Goal: Transaction & Acquisition: Purchase product/service

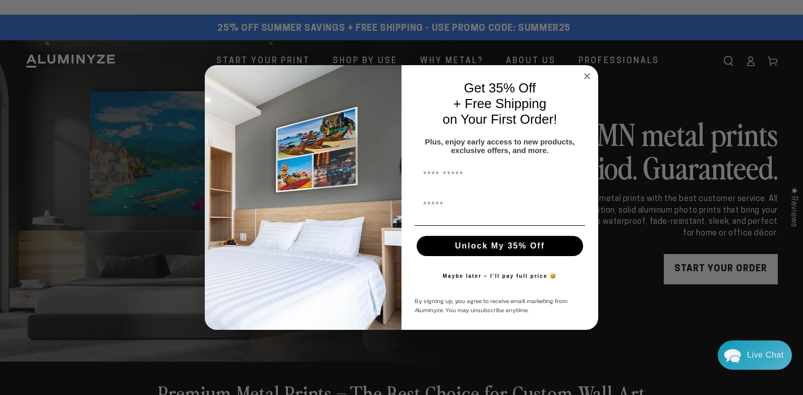
click at [587, 74] on icon "Close dialog" at bounding box center [587, 76] width 5 height 5
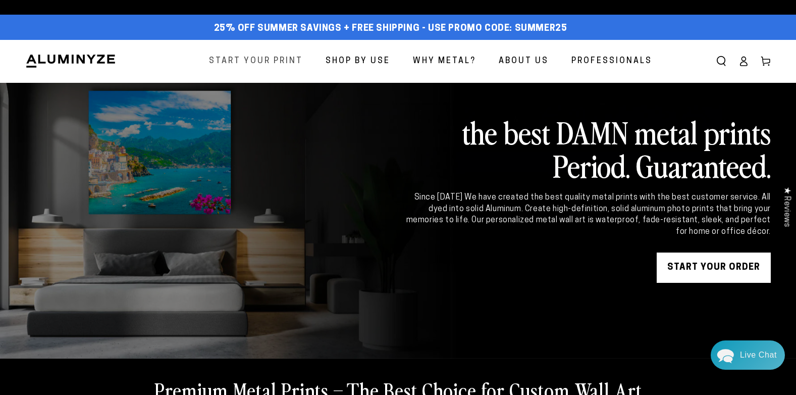
click at [282, 63] on span "Start Your Print" at bounding box center [256, 61] width 94 height 15
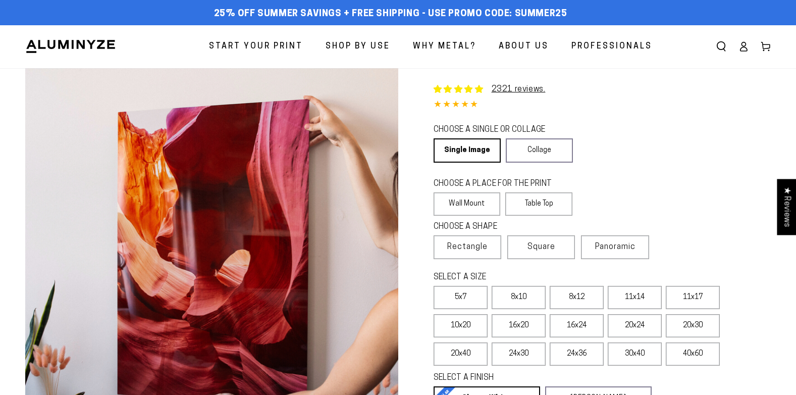
select select "**********"
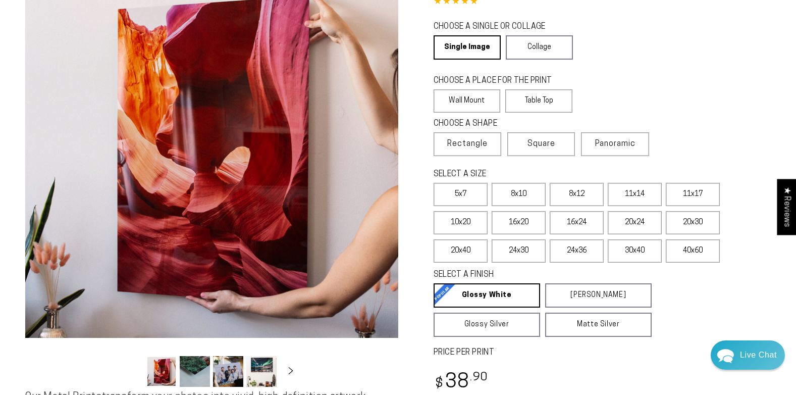
scroll to position [101, 0]
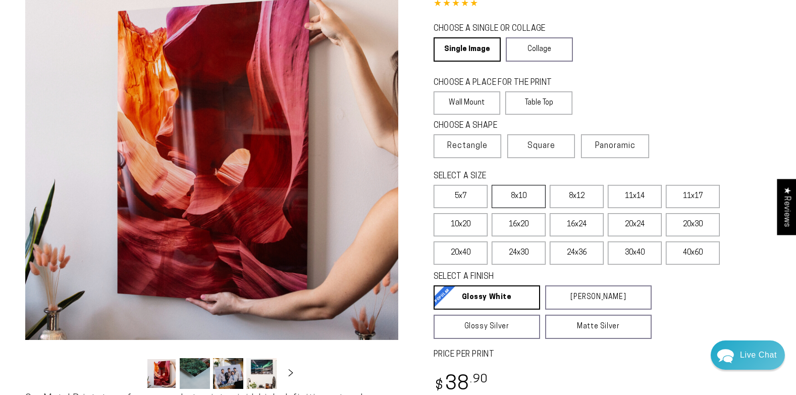
click at [516, 198] on label "8x10" at bounding box center [518, 196] width 54 height 23
click at [631, 251] on label "30x40" at bounding box center [634, 252] width 54 height 23
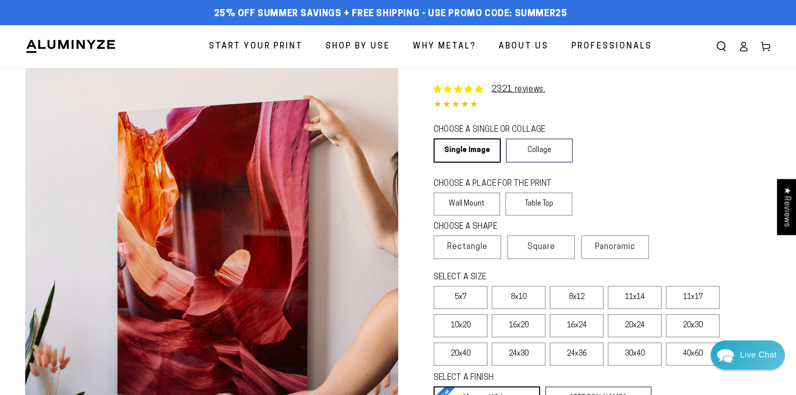
click at [535, 46] on span "About Us" at bounding box center [523, 46] width 50 height 15
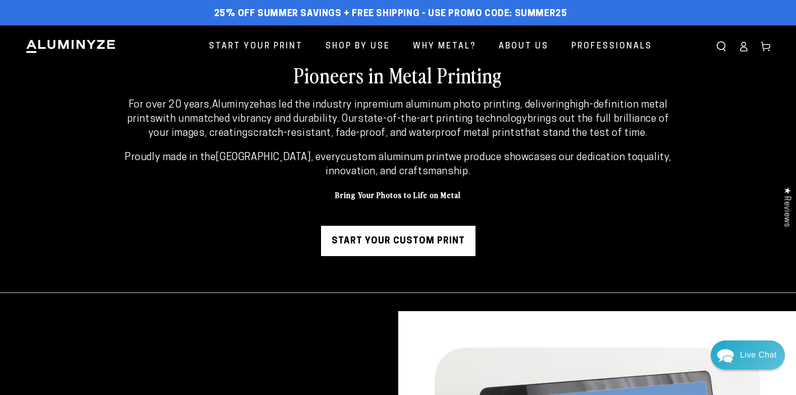
click at [717, 48] on use "Search our site" at bounding box center [721, 46] width 8 height 9
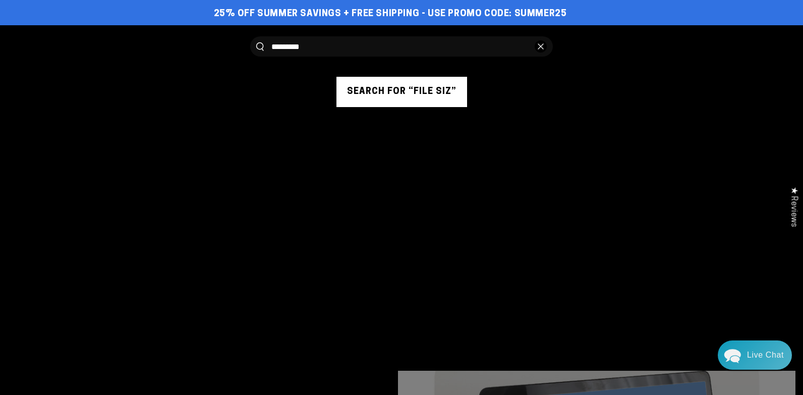
type input "*********"
click at [256, 42] on button "Search our site" at bounding box center [260, 46] width 8 height 9
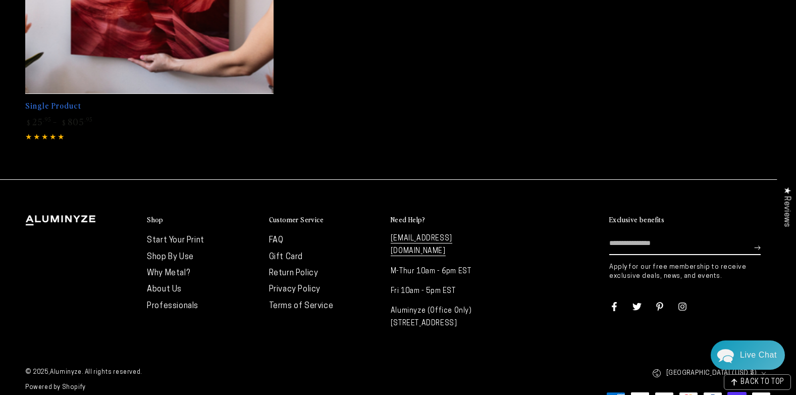
scroll to position [1177, 0]
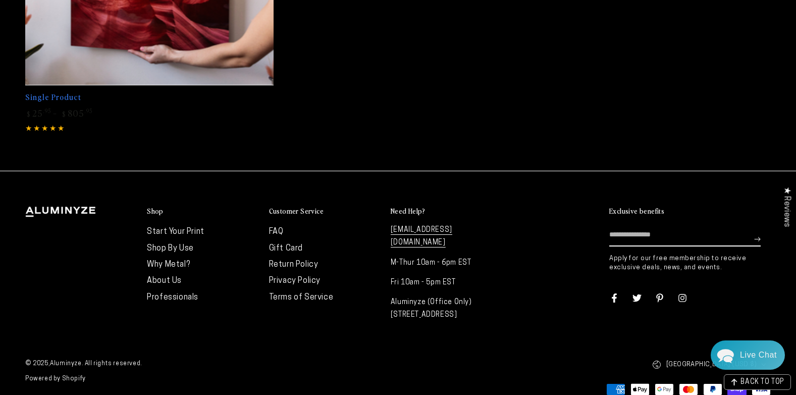
click at [276, 228] on link "FAQ" at bounding box center [276, 232] width 15 height 8
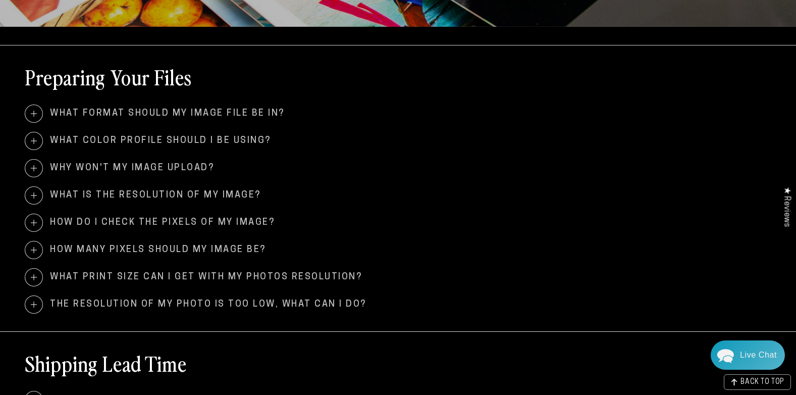
scroll to position [404, 0]
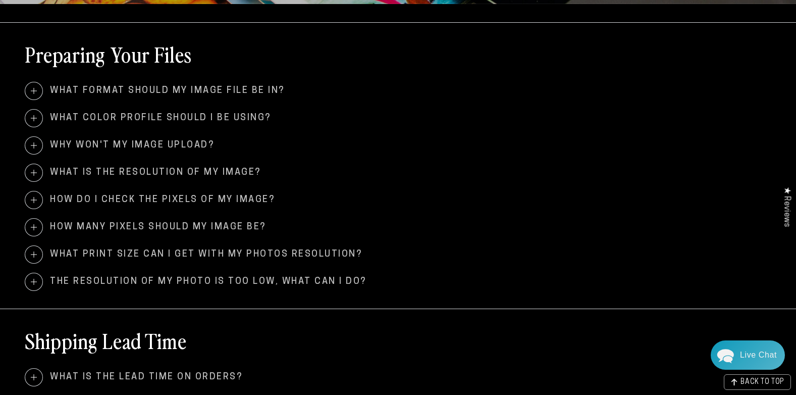
click at [34, 254] on span at bounding box center [33, 254] width 17 height 17
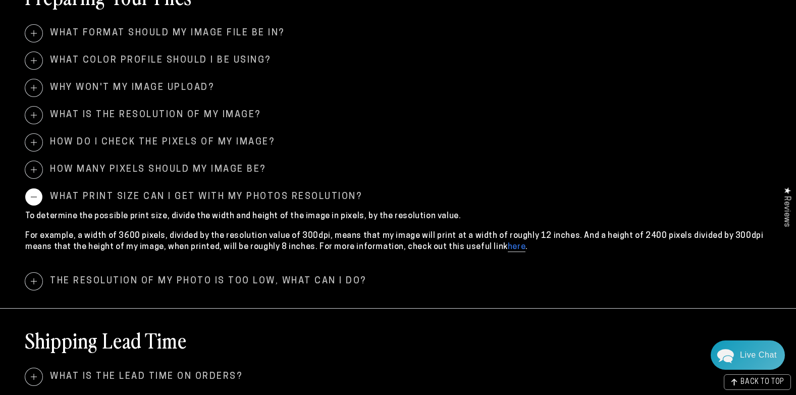
scroll to position [504, 0]
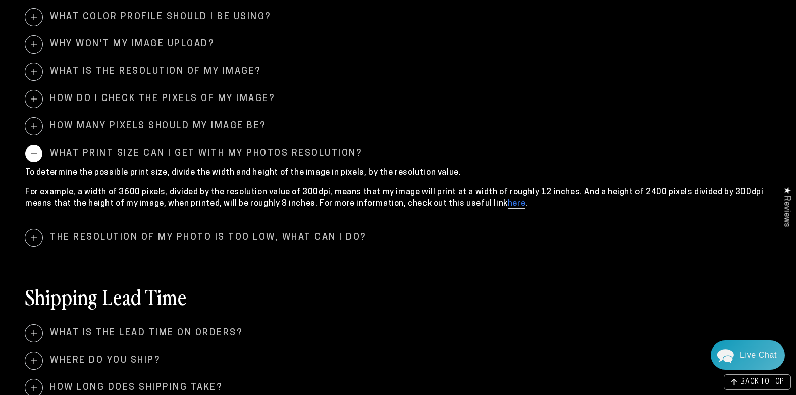
click at [34, 153] on span at bounding box center [33, 153] width 17 height 17
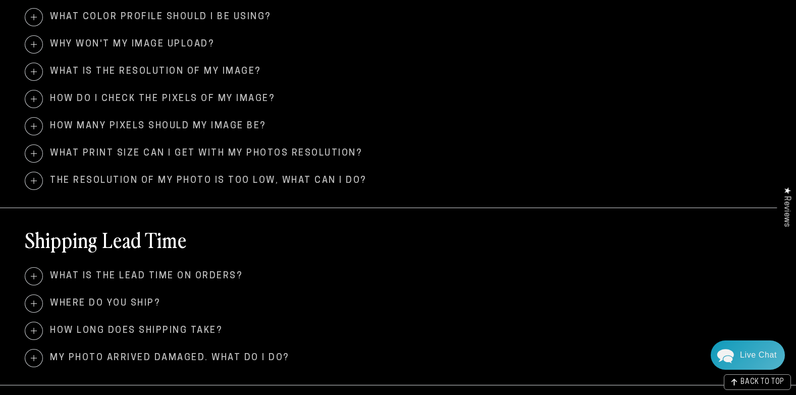
click at [35, 124] on span at bounding box center [33, 126] width 17 height 17
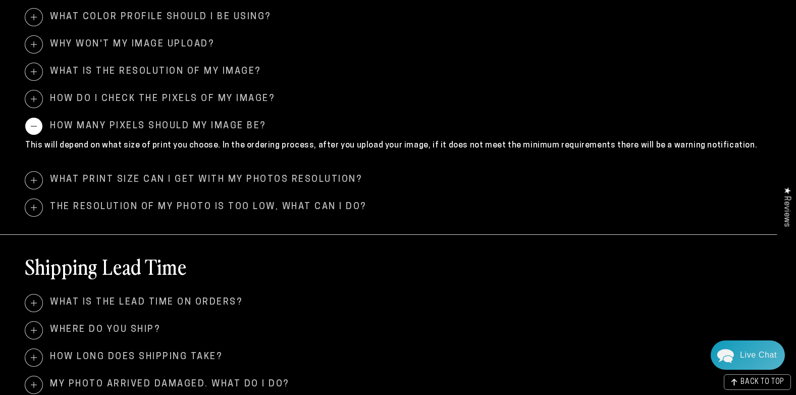
click at [32, 126] on span at bounding box center [33, 126] width 17 height 17
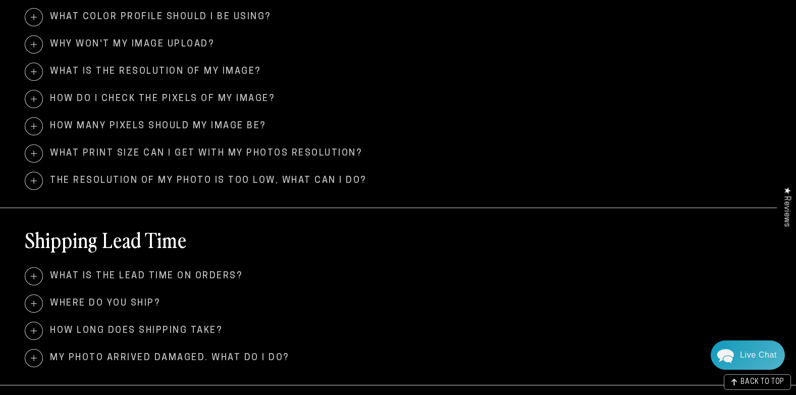
click at [33, 74] on span at bounding box center [33, 71] width 17 height 17
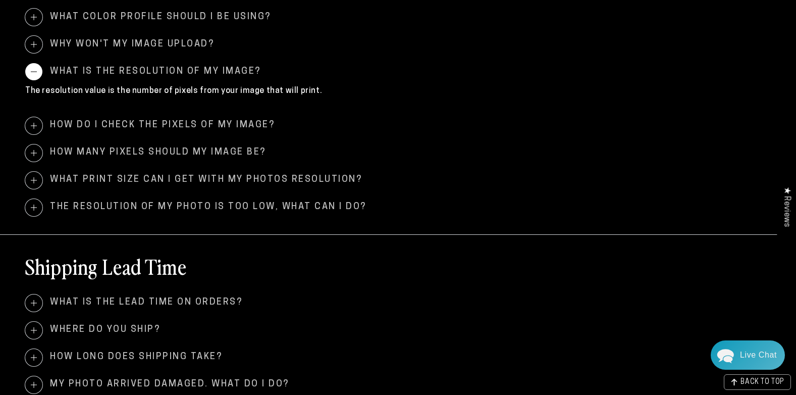
click at [34, 72] on span at bounding box center [33, 71] width 17 height 17
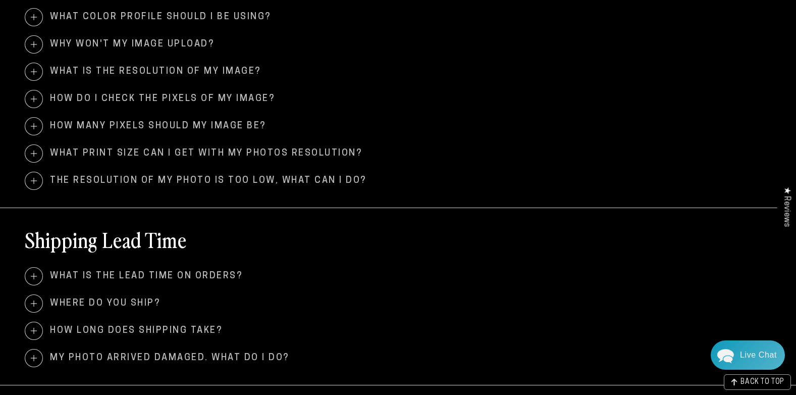
click at [33, 99] on span at bounding box center [33, 98] width 17 height 17
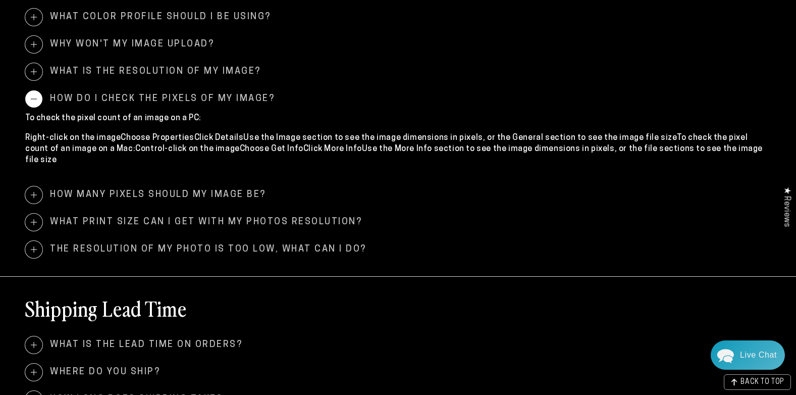
click at [34, 98] on span at bounding box center [33, 98] width 17 height 17
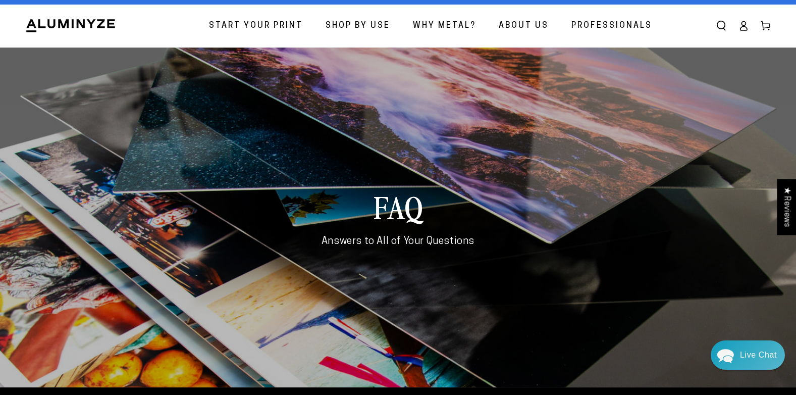
scroll to position [0, 0]
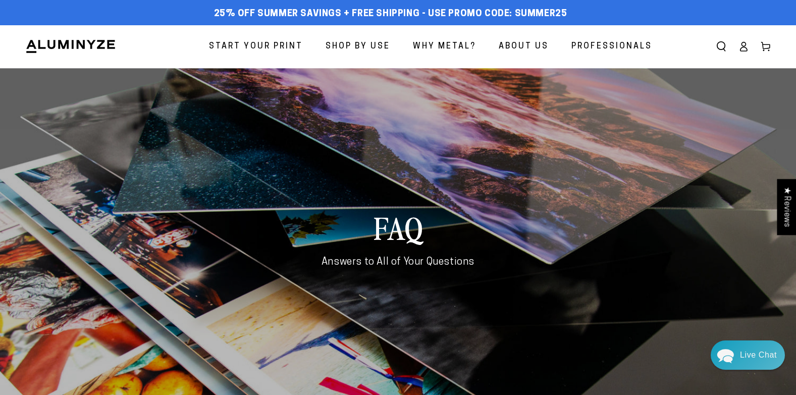
click at [261, 45] on span "Start Your Print" at bounding box center [256, 46] width 94 height 15
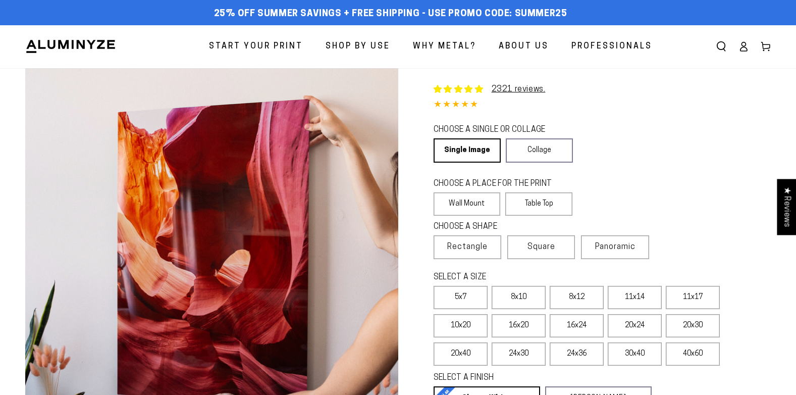
select select "**********"
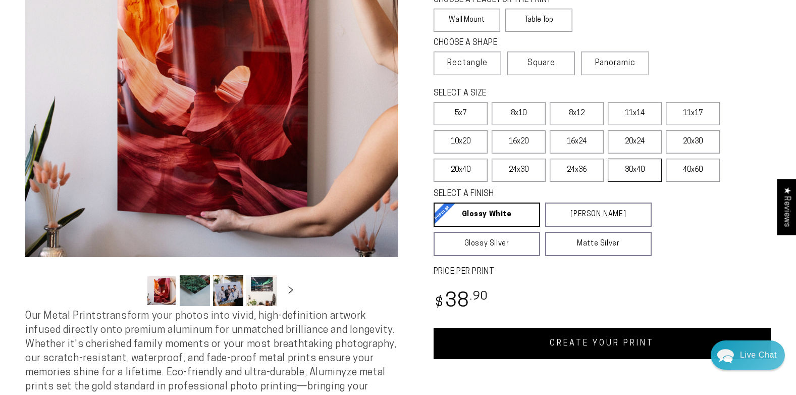
scroll to position [202, 0]
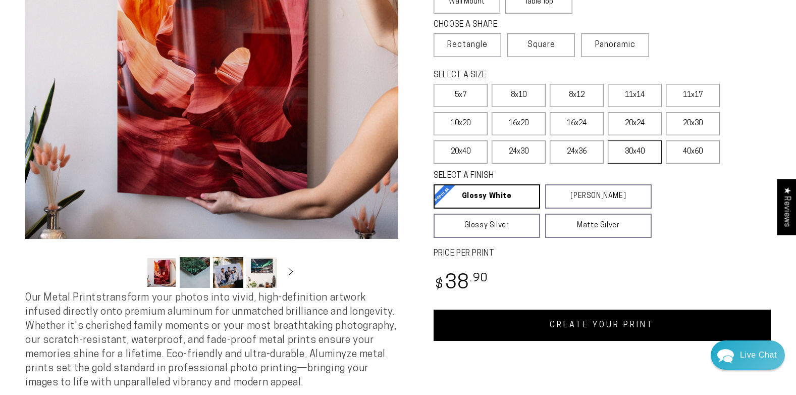
click at [633, 152] on label "30x40" at bounding box center [634, 151] width 54 height 23
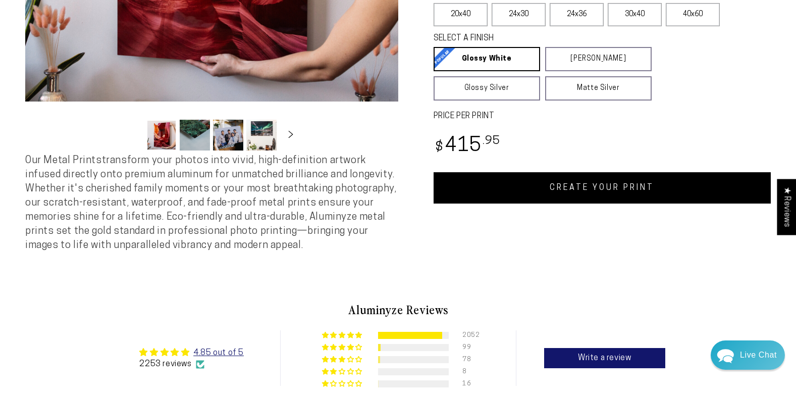
scroll to position [353, 0]
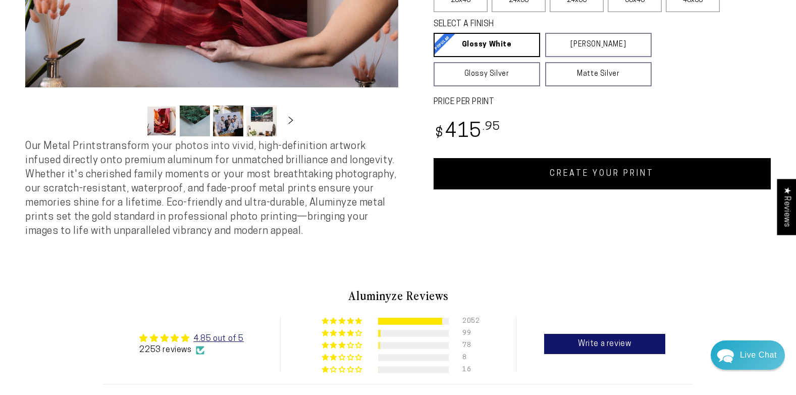
click at [583, 175] on link "CREATE YOUR PRINT" at bounding box center [602, 173] width 338 height 31
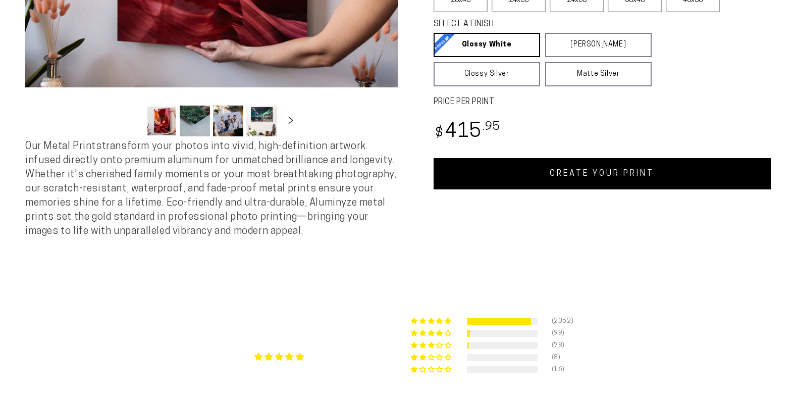
scroll to position [151, 0]
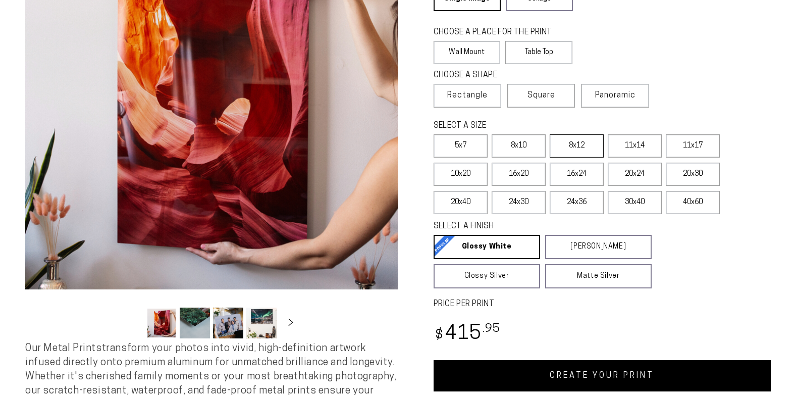
select select "**********"
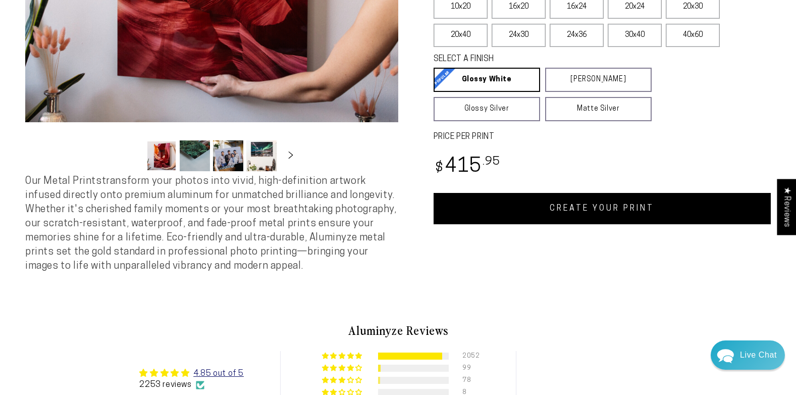
scroll to position [353, 0]
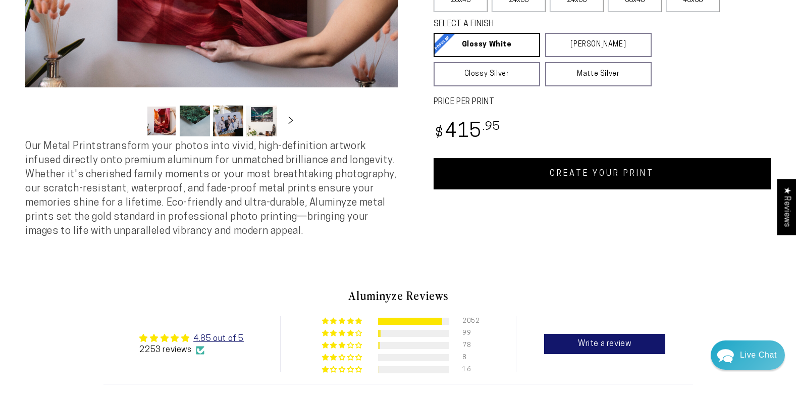
click at [589, 176] on link "CREATE YOUR PRINT" at bounding box center [602, 173] width 338 height 31
